Goal: Transaction & Acquisition: Purchase product/service

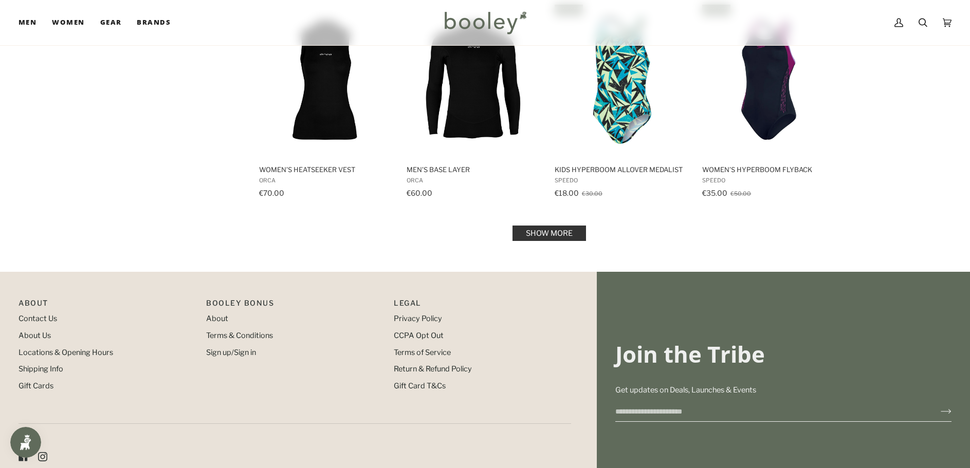
scroll to position [1079, 0]
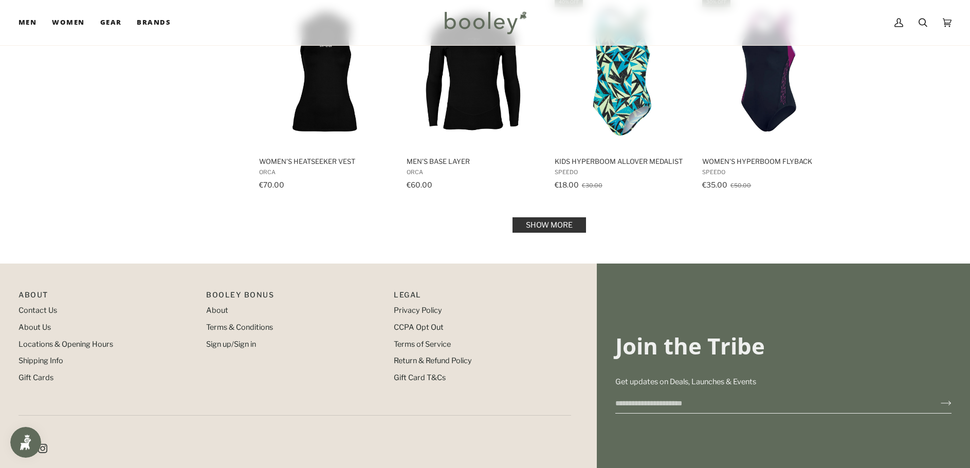
click at [556, 217] on link "Show more" at bounding box center [549, 224] width 74 height 15
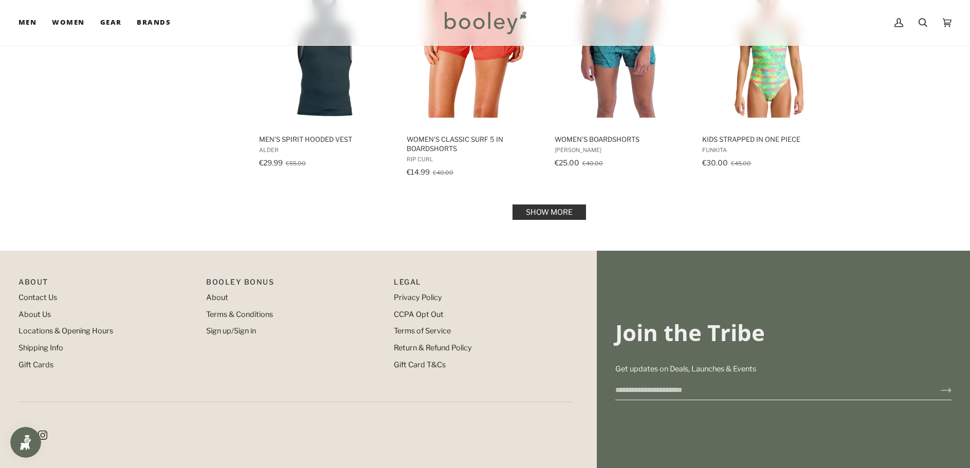
scroll to position [2210, 0]
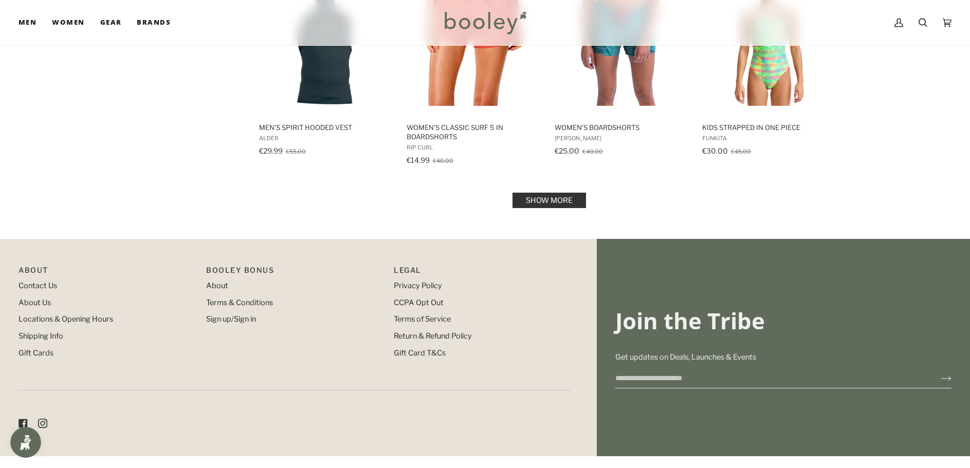
click at [567, 193] on link "Show more" at bounding box center [549, 200] width 74 height 15
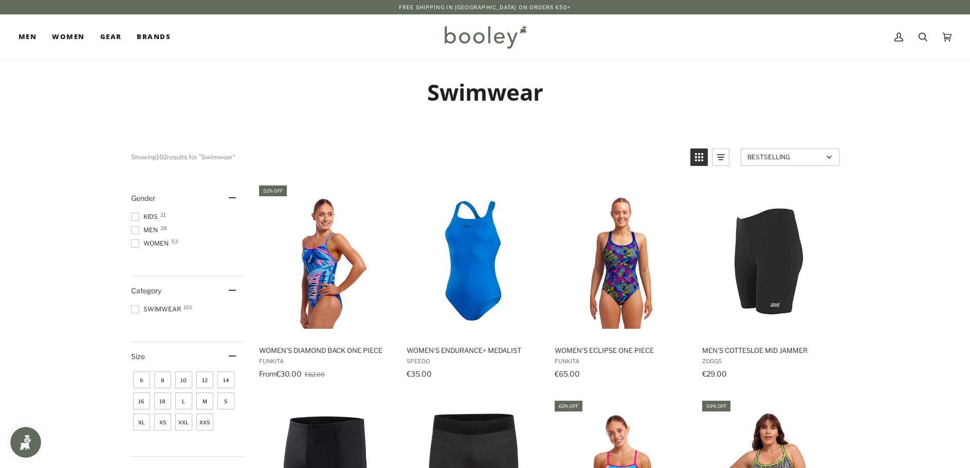
click at [136, 242] on span at bounding box center [135, 244] width 8 height 8
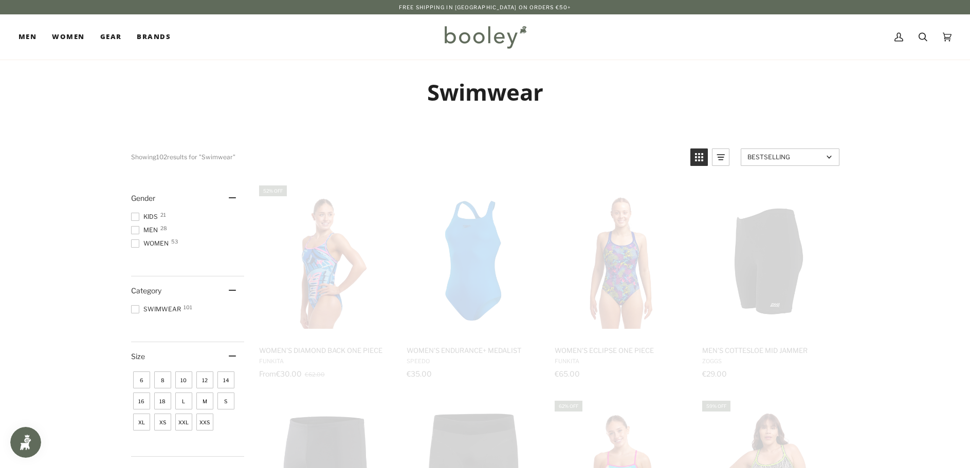
click at [136, 308] on span at bounding box center [135, 309] width 8 height 8
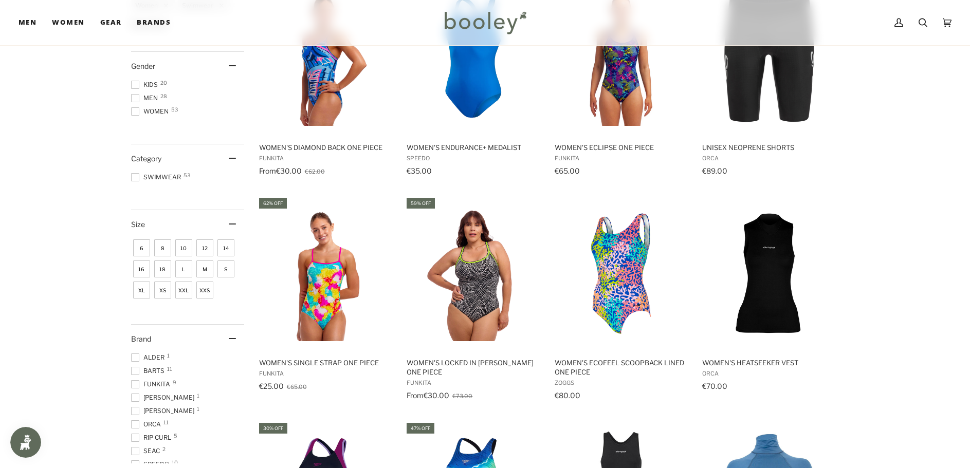
scroll to position [206, 0]
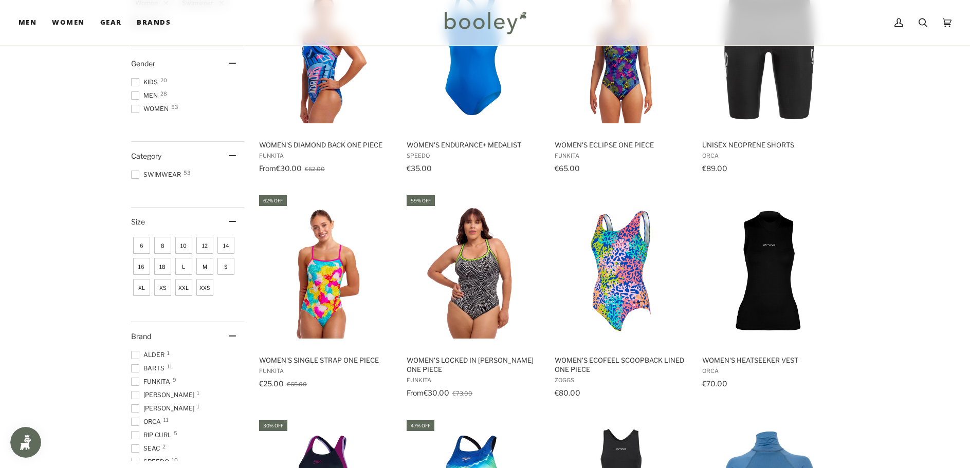
click at [223, 243] on span "14" at bounding box center [225, 245] width 17 height 17
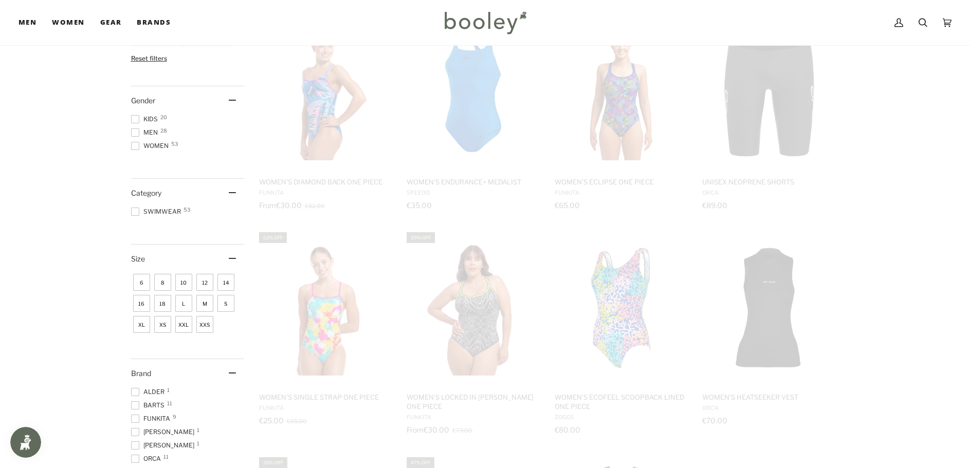
scroll to position [257, 0]
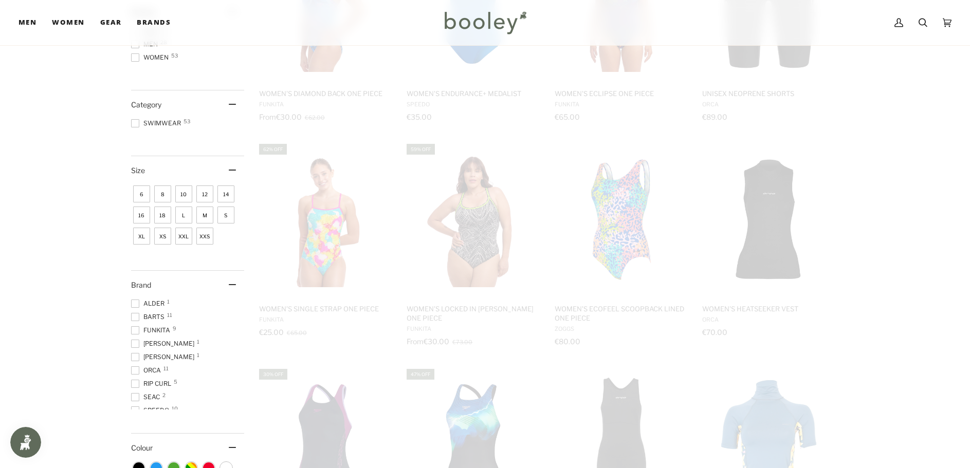
click at [137, 329] on span at bounding box center [135, 330] width 8 height 8
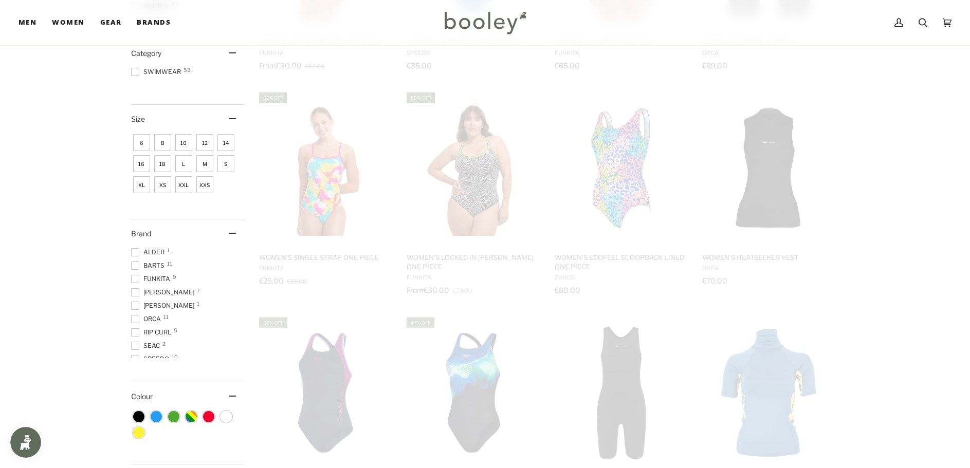
scroll to position [23, 0]
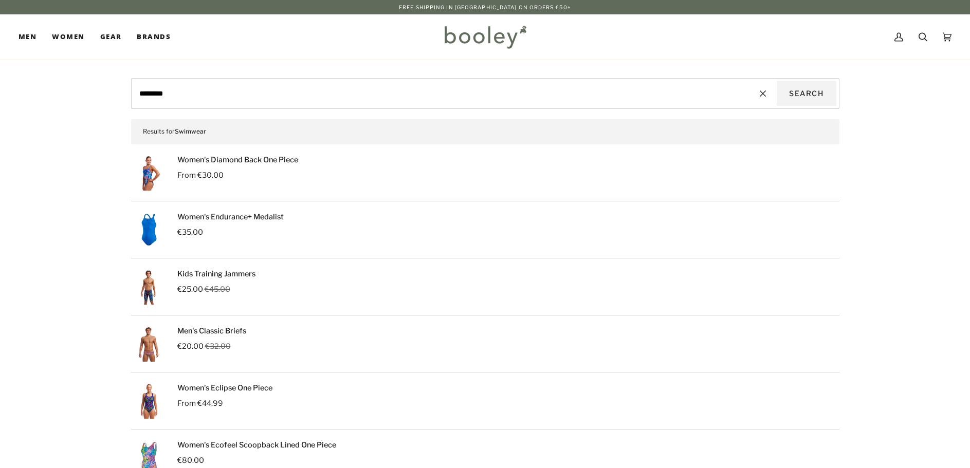
click at [256, 157] on link "Women's Diamond Back One Piece" at bounding box center [237, 159] width 121 height 9
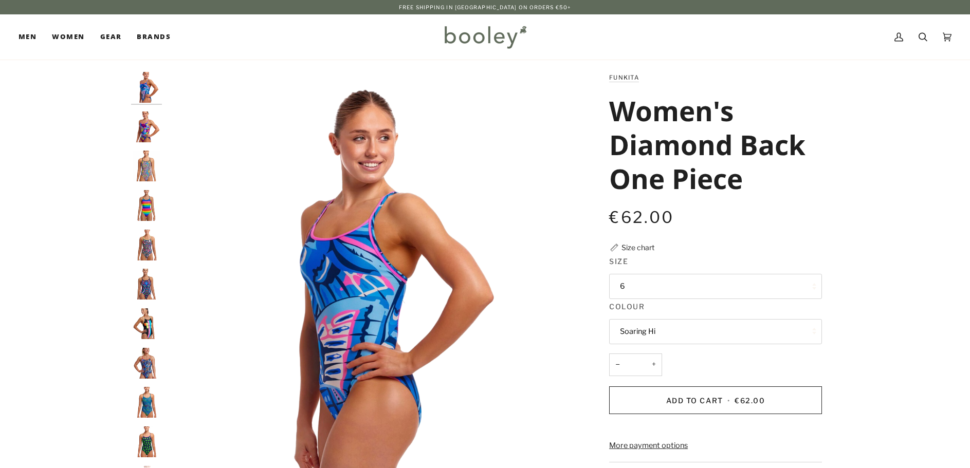
click at [627, 286] on button "6" at bounding box center [715, 286] width 213 height 25
click at [143, 126] on img "Women's Diamond Back One Piece" at bounding box center [146, 127] width 31 height 31
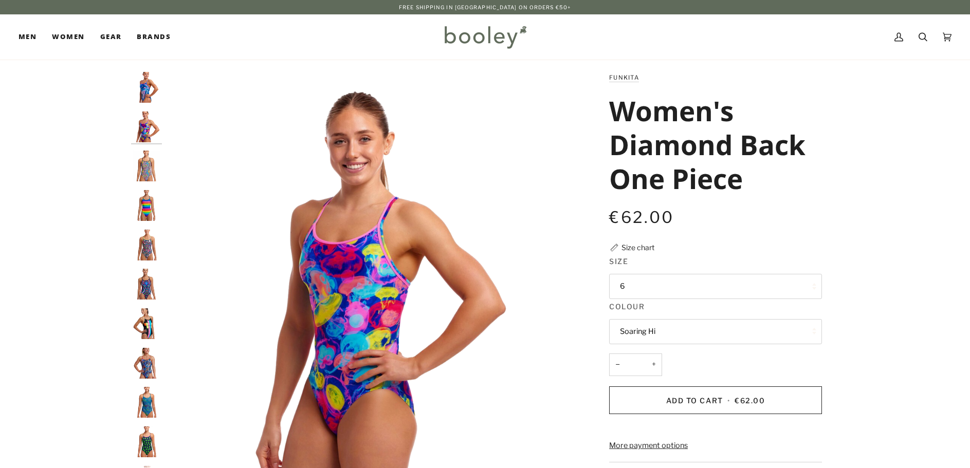
click at [635, 282] on button "6" at bounding box center [715, 286] width 213 height 25
click at [150, 163] on img "Funkita Women's Diamond Back One Piece Prism Break - Booley Galway" at bounding box center [146, 166] width 31 height 31
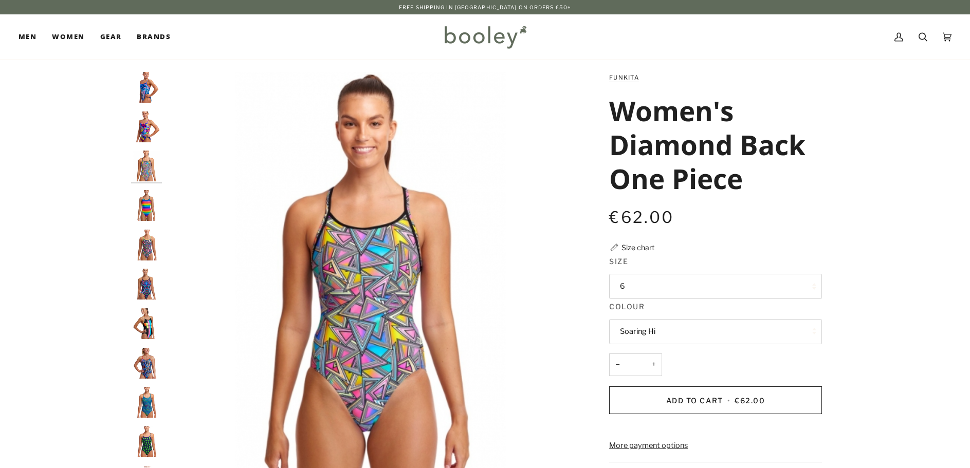
click at [640, 285] on button "6" at bounding box center [715, 286] width 213 height 25
click at [144, 208] on img "Funkita Women's Diamond Back One Piece Rainbow Racer - Booley Galway" at bounding box center [146, 205] width 31 height 31
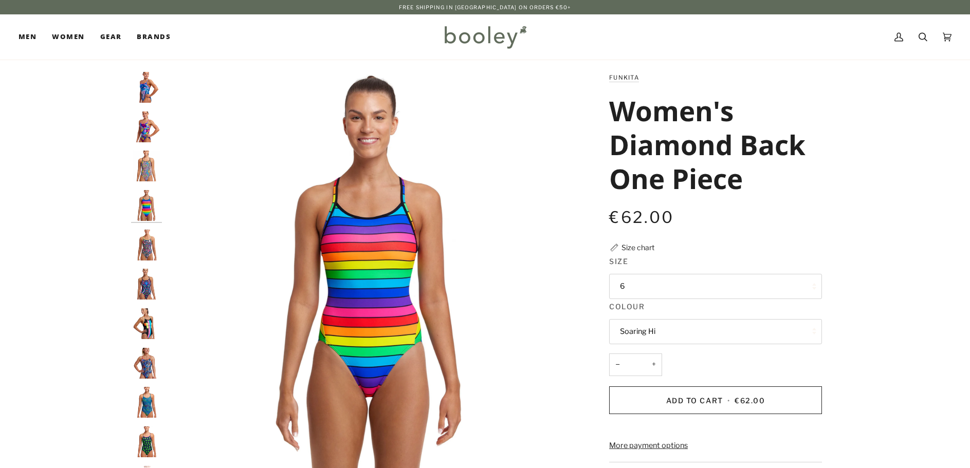
click at [152, 251] on img "Funkita Women's Diamond Back One Piece Birds and Bees - Booley Galway" at bounding box center [146, 245] width 31 height 31
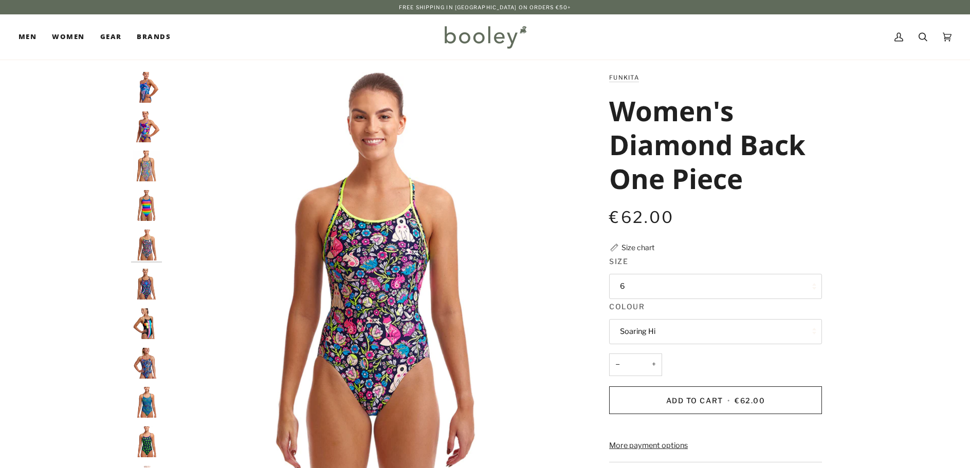
click at [149, 285] on img "Funkita Women's Diamond Back One Piece Primal Night - Booley Galway" at bounding box center [146, 284] width 31 height 31
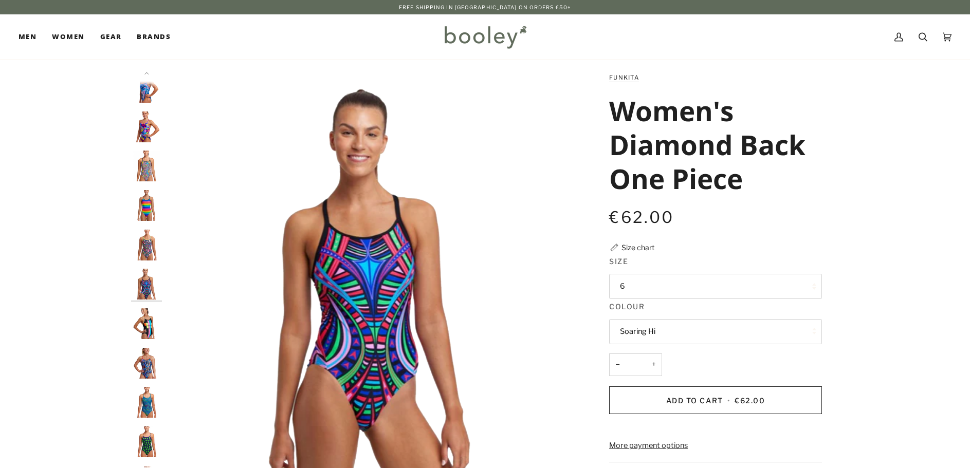
scroll to position [9, 0]
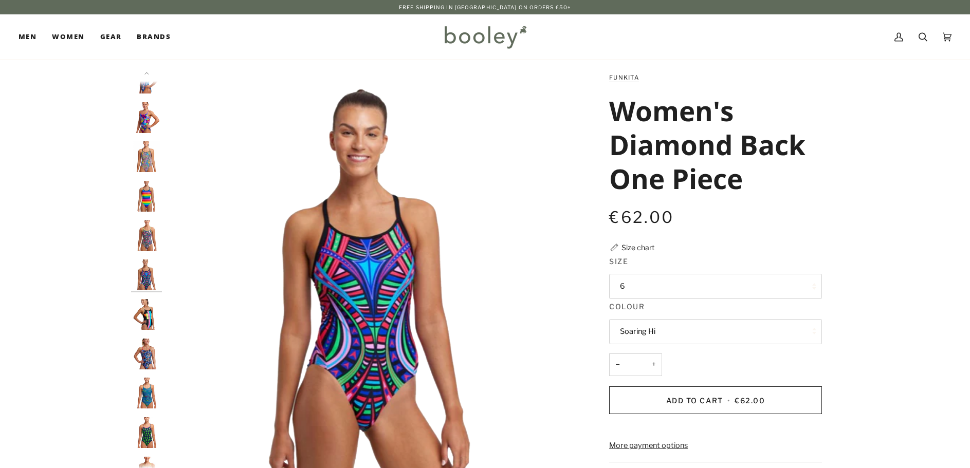
click at [152, 320] on img "Funkita Women's Diamond Back One Piece Building Blocks - Booley Galway" at bounding box center [146, 314] width 31 height 31
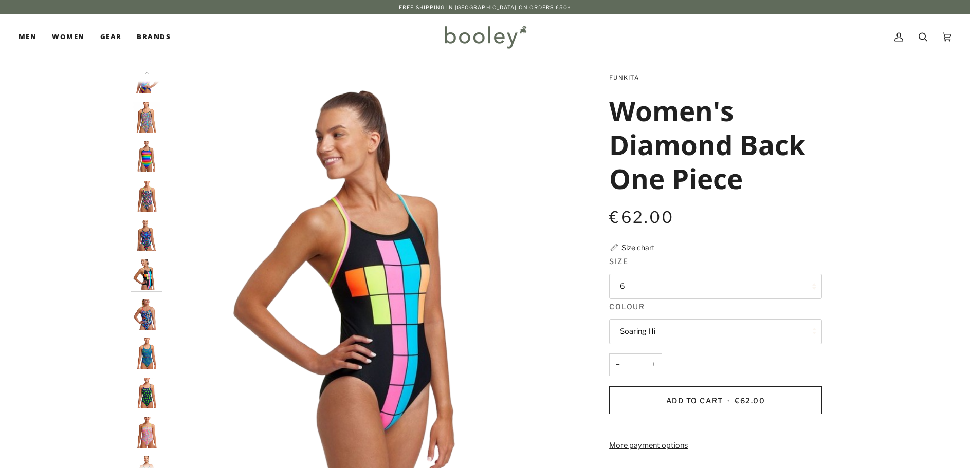
scroll to position [0, 0]
click at [147, 318] on img "Funkita Women's Diamond Back One Piece Spin Doctor - Booley Galway" at bounding box center [146, 314] width 31 height 31
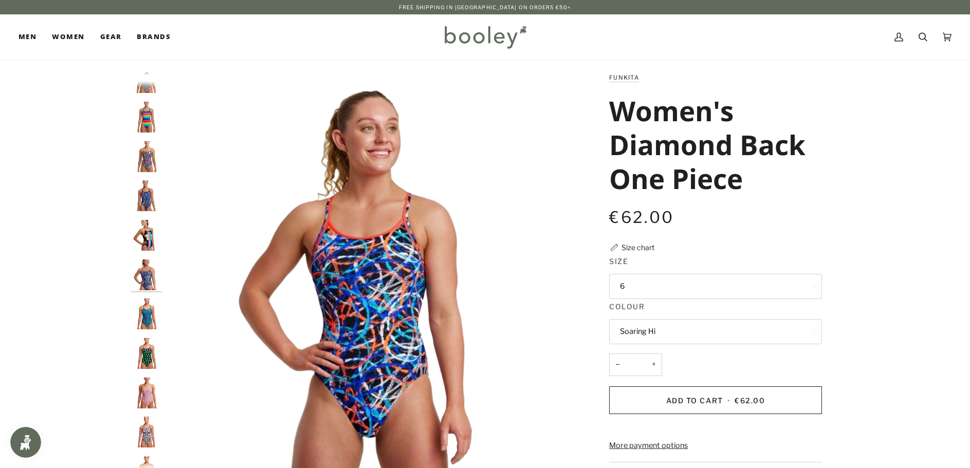
click at [638, 278] on button "6" at bounding box center [715, 286] width 213 height 25
click at [145, 310] on img "Funkita Women's Diamond Back One Piece Wires Crossed - Booley Galway" at bounding box center [146, 314] width 31 height 31
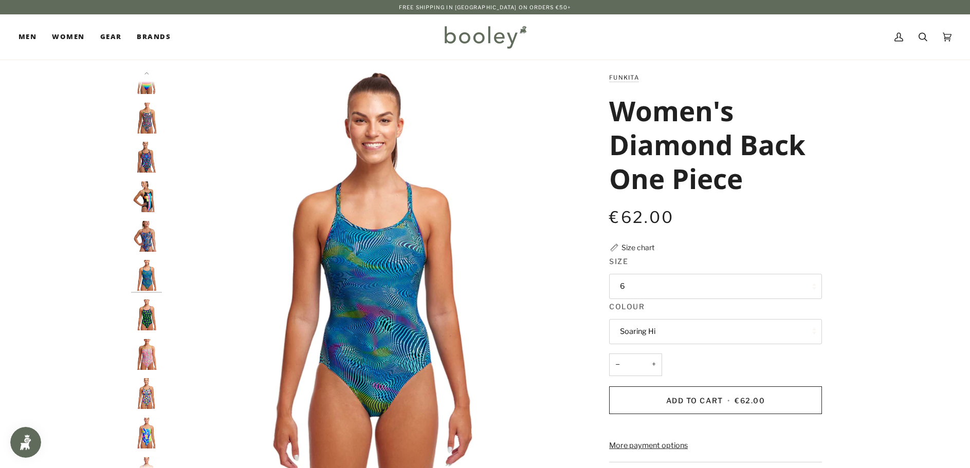
scroll to position [127, 0]
click at [148, 348] on img "Funkita Women's Diamond Back One Piece Sugar Highs - Booley Galway" at bounding box center [146, 354] width 31 height 31
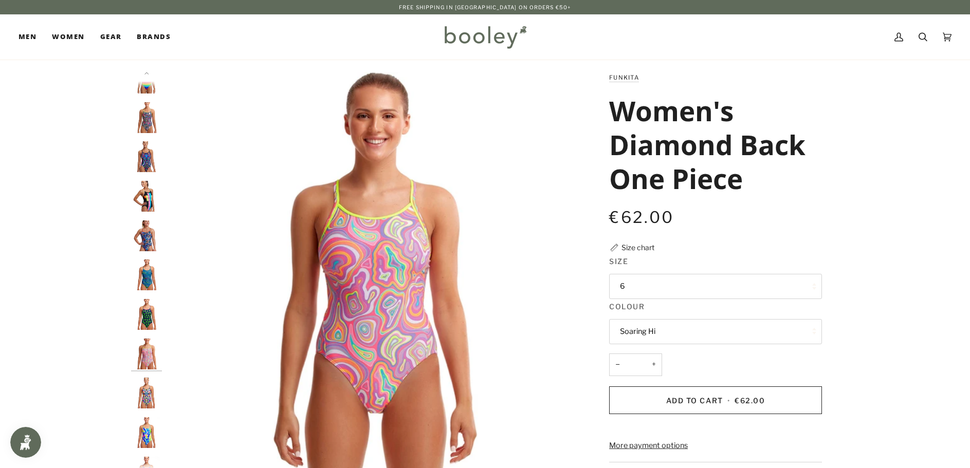
scroll to position [207, 0]
click at [639, 288] on button "6" at bounding box center [715, 286] width 213 height 25
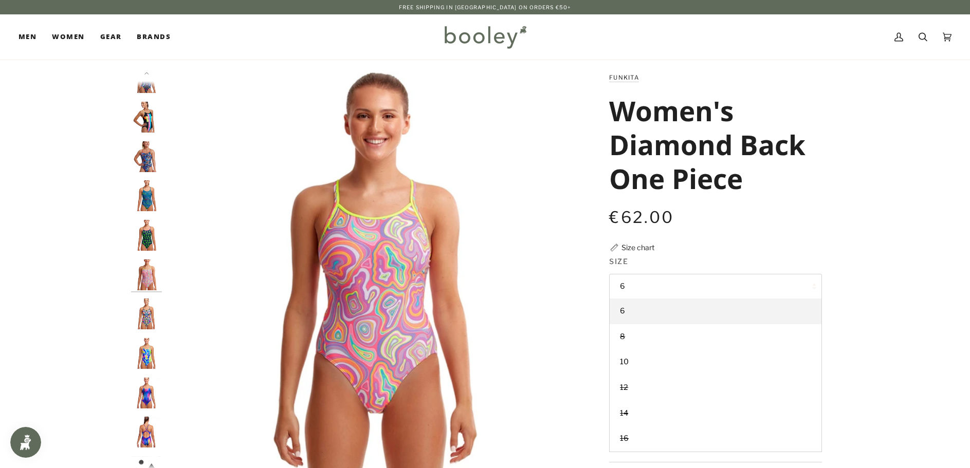
click at [142, 391] on img "Funkita Women's Diamond Back One Piece Event Horizon - Booley Galway" at bounding box center [146, 393] width 31 height 31
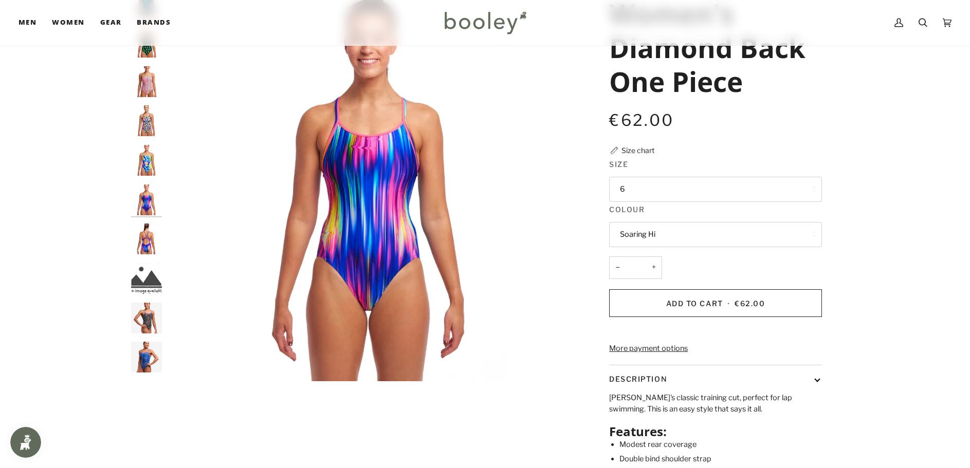
scroll to position [103, 0]
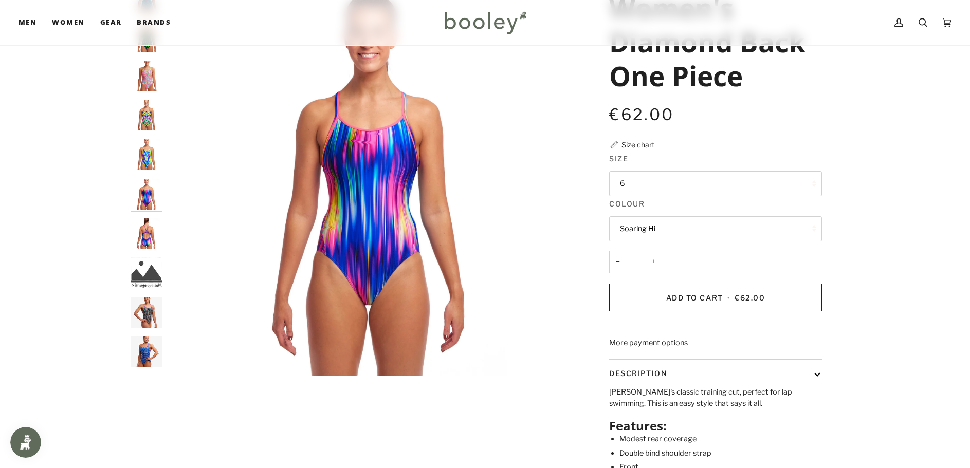
click at [141, 310] on img "Women's Diamond Back One Piece" at bounding box center [146, 312] width 31 height 31
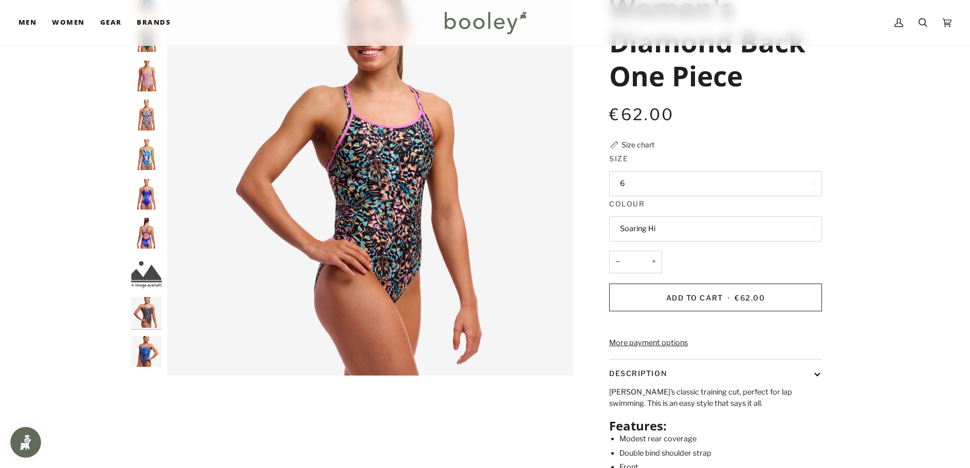
click at [150, 345] on img "Women's Diamond Back One Piece" at bounding box center [146, 351] width 31 height 31
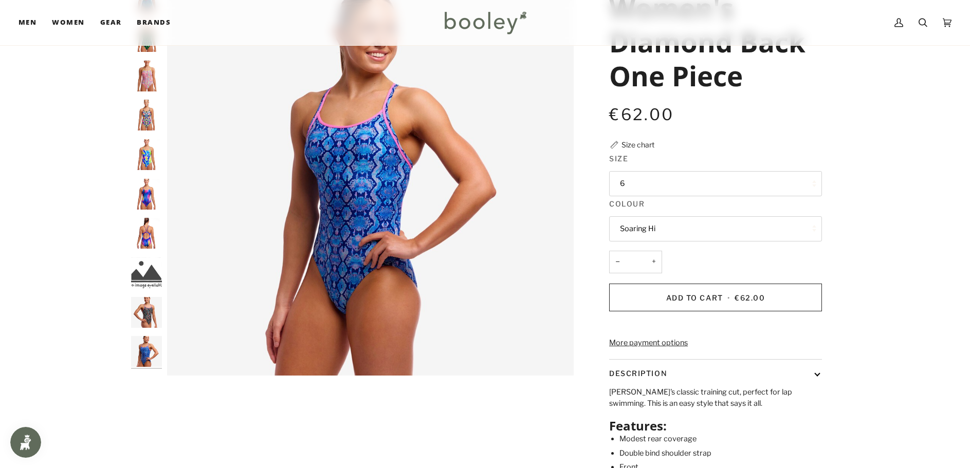
click at [633, 172] on button "6" at bounding box center [715, 183] width 213 height 25
